Goal: Information Seeking & Learning: Stay updated

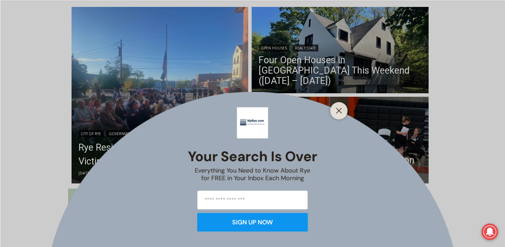
scroll to position [191, 0]
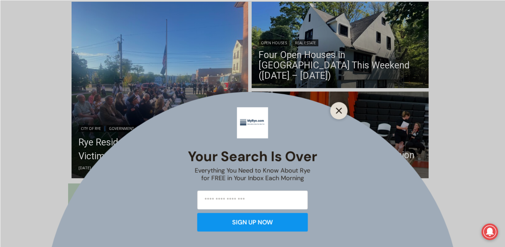
click at [342, 111] on button "Close" at bounding box center [339, 111] width 10 height 10
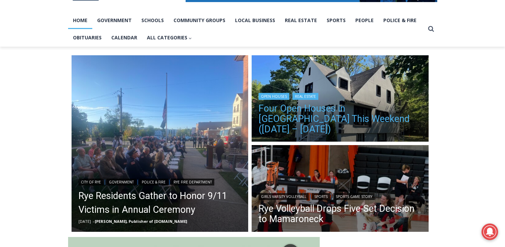
scroll to position [137, 0]
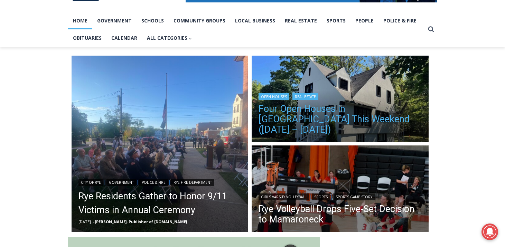
click at [306, 120] on link "Four Open Houses in [GEOGRAPHIC_DATA] This Weekend ([DATE] – [DATE])" at bounding box center [339, 119] width 163 height 31
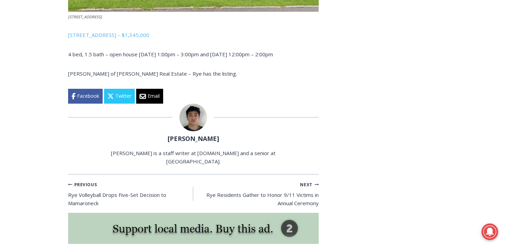
scroll to position [1295, 0]
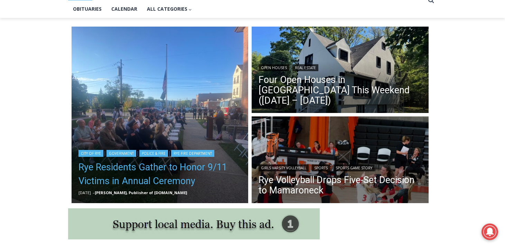
scroll to position [175, 0]
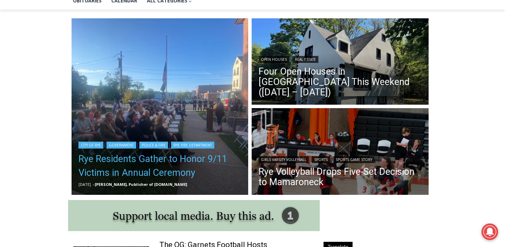
click at [153, 159] on link "Rye Residents Gather to Honor 9/11 Victims in Annual Ceremony" at bounding box center [159, 166] width 163 height 28
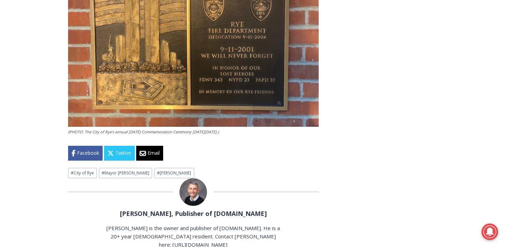
scroll to position [1234, 0]
